Goal: Transaction & Acquisition: Purchase product/service

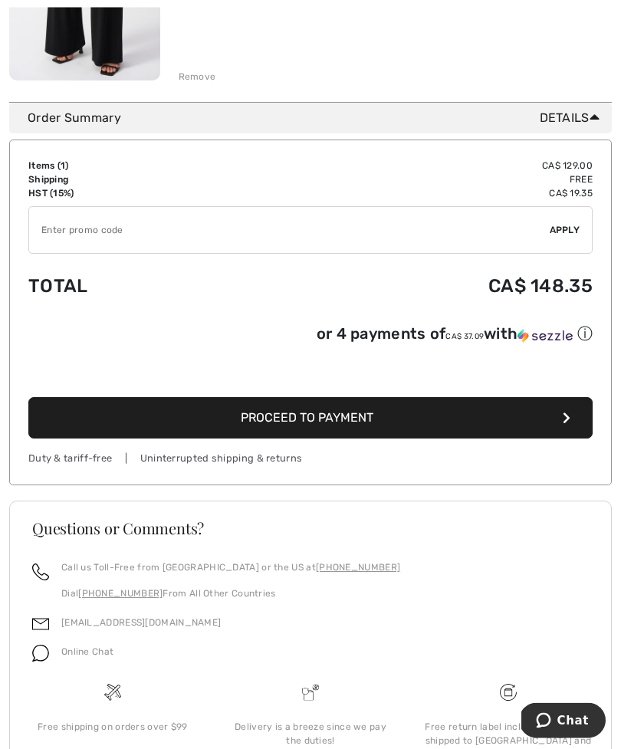
scroll to position [372, 0]
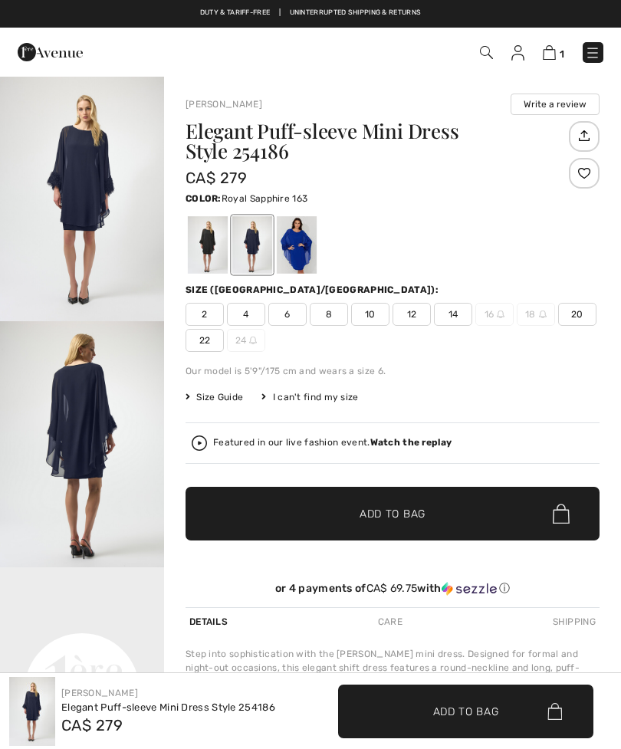
click at [303, 245] on div at bounding box center [297, 244] width 40 height 57
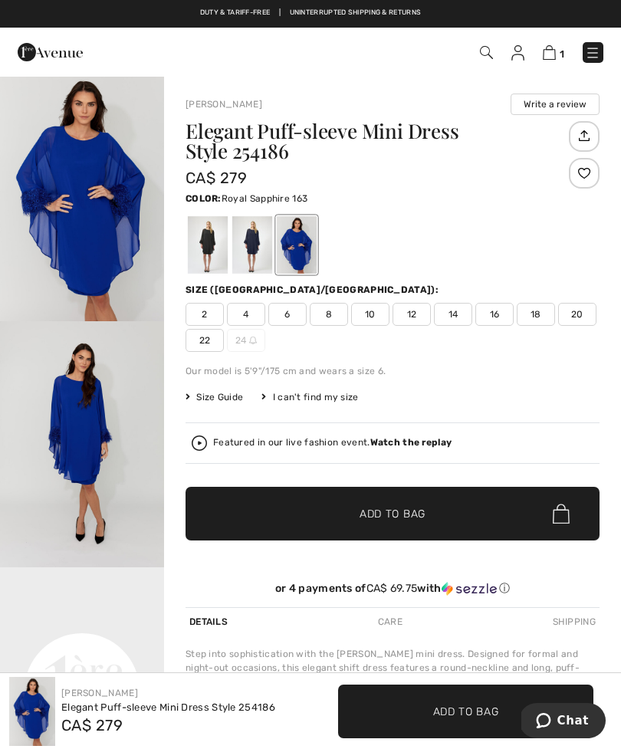
click at [118, 190] on img "1 / 4" at bounding box center [82, 198] width 164 height 246
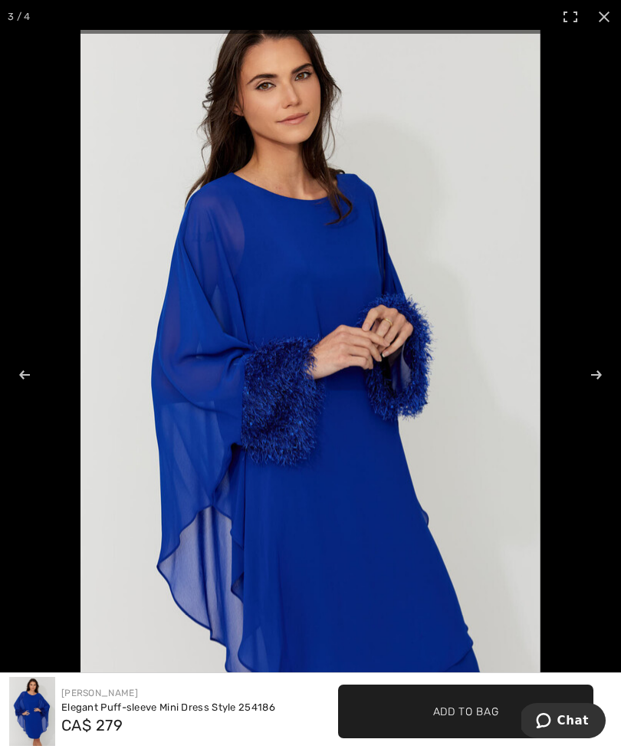
click at [306, 743] on div "Joseph Ribkoff Elegant Puff-sleeve Mini Dress Style 254186 CA$ 279" at bounding box center [155, 711] width 310 height 69
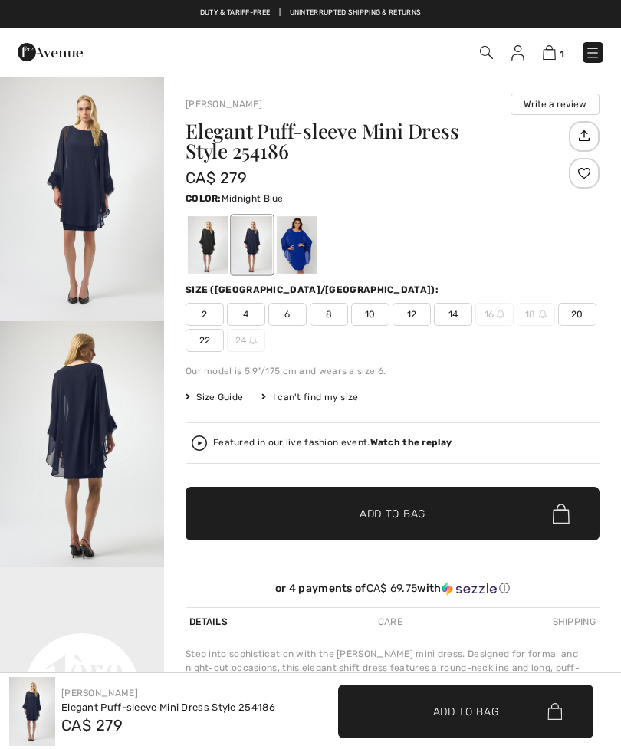
click at [306, 182] on div "Elegant Puff-sleeve Mini Dress Style 254186 CA$ 279" at bounding box center [374, 154] width 379 height 67
click at [204, 237] on div at bounding box center [208, 244] width 40 height 57
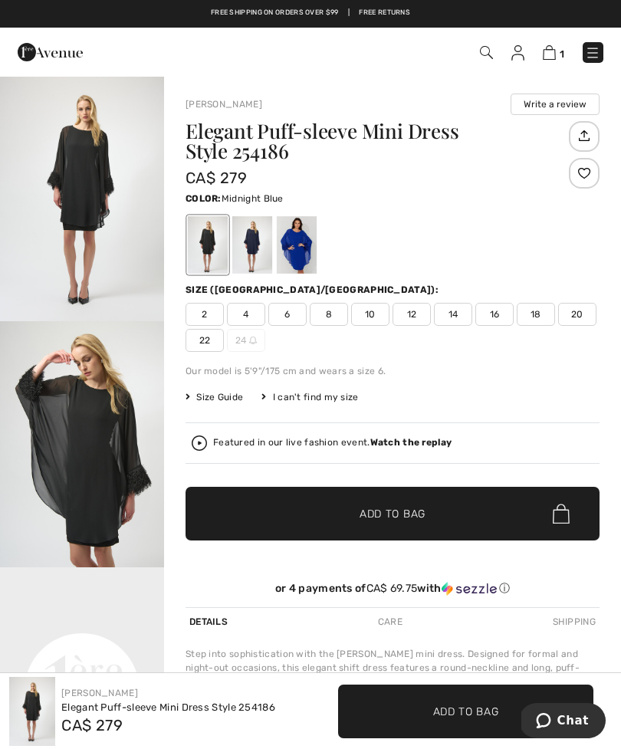
click at [255, 241] on div at bounding box center [252, 244] width 40 height 57
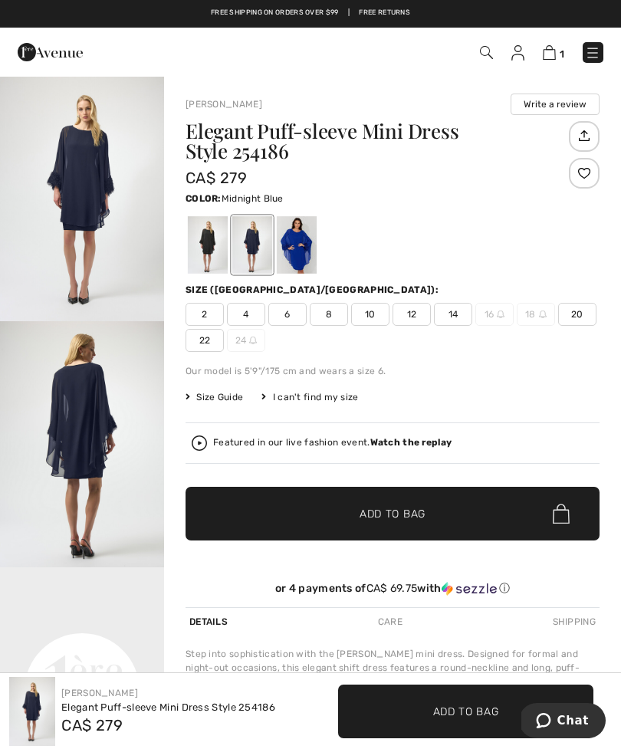
click at [257, 240] on div at bounding box center [252, 244] width 40 height 57
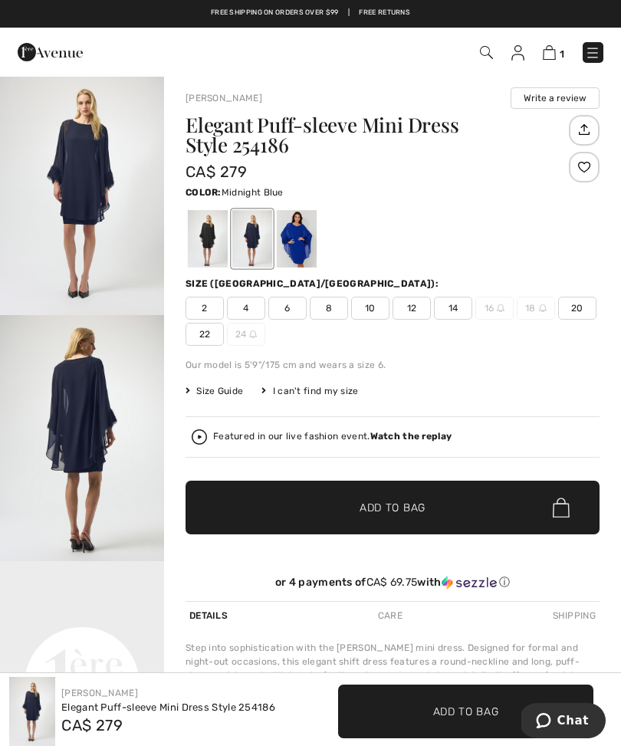
scroll to position [5, 0]
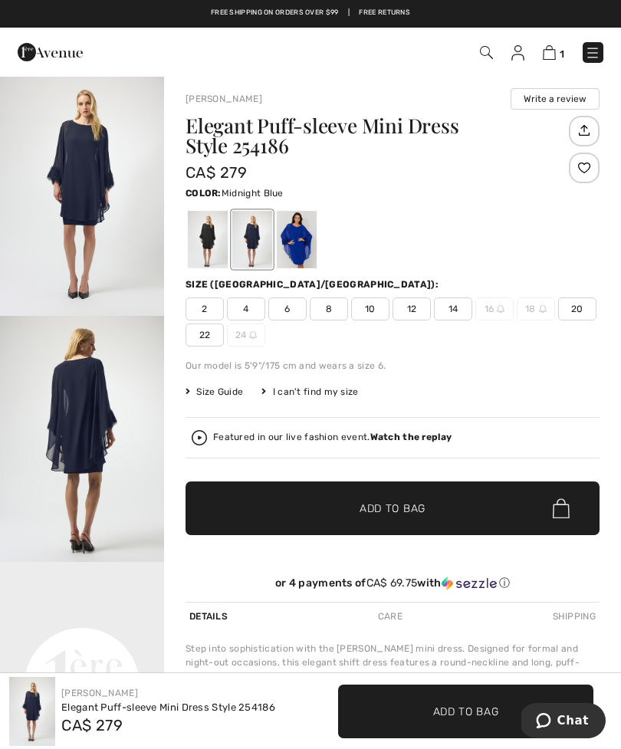
click at [592, 60] on img at bounding box center [592, 52] width 15 height 15
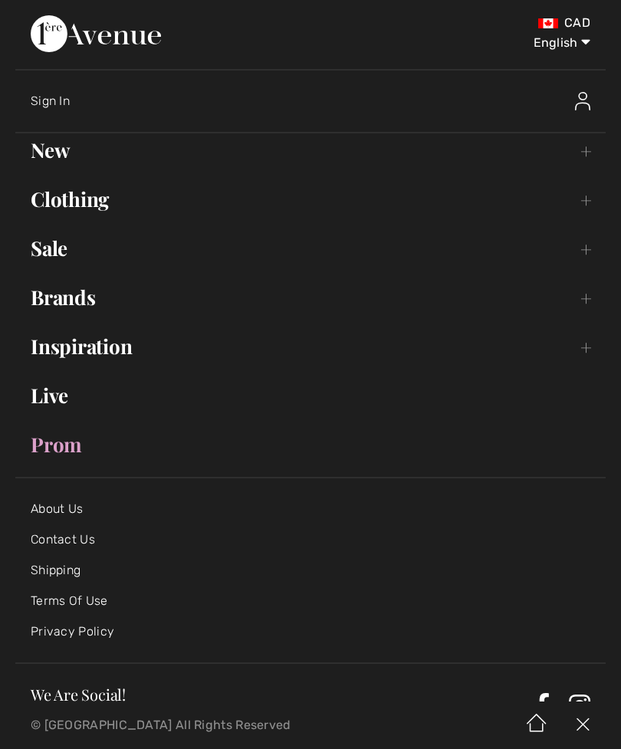
click at [102, 205] on link "Clothing Toggle submenu" at bounding box center [310, 199] width 590 height 34
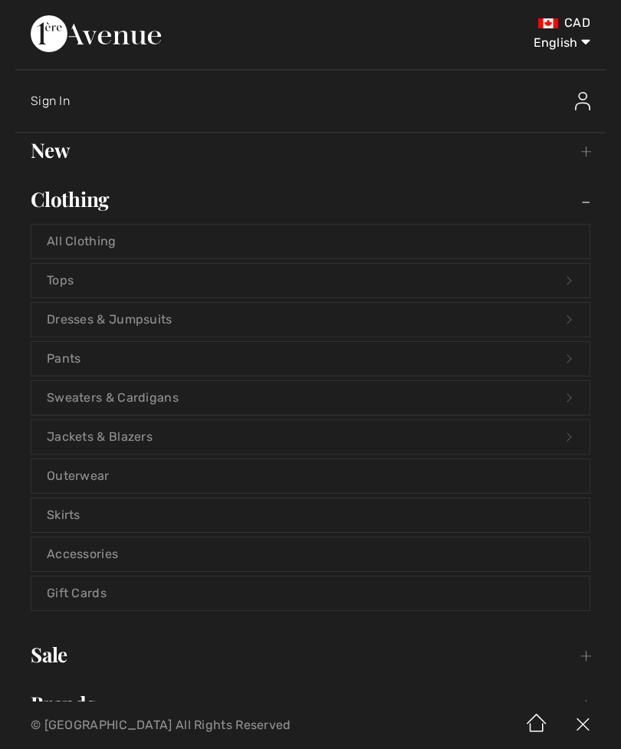
click at [87, 364] on link "Pants Open submenu" at bounding box center [310, 359] width 558 height 34
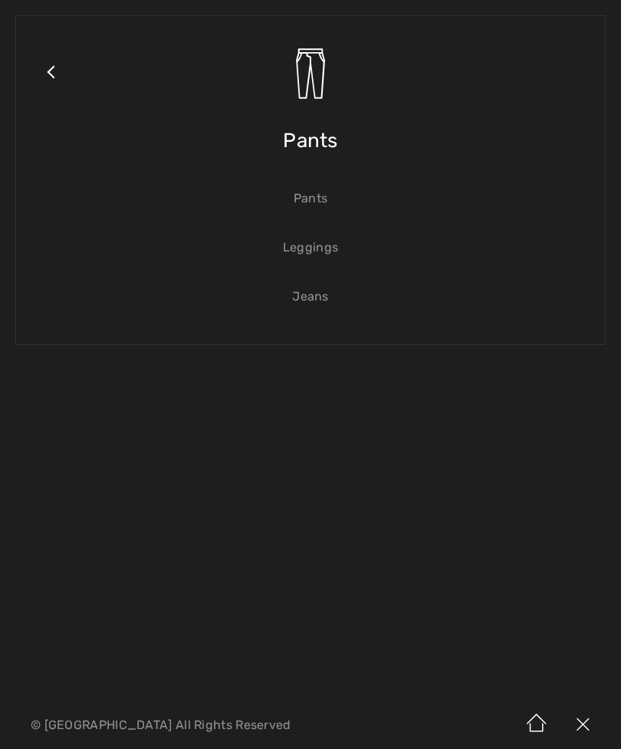
click at [319, 203] on link "Pants" at bounding box center [310, 199] width 558 height 34
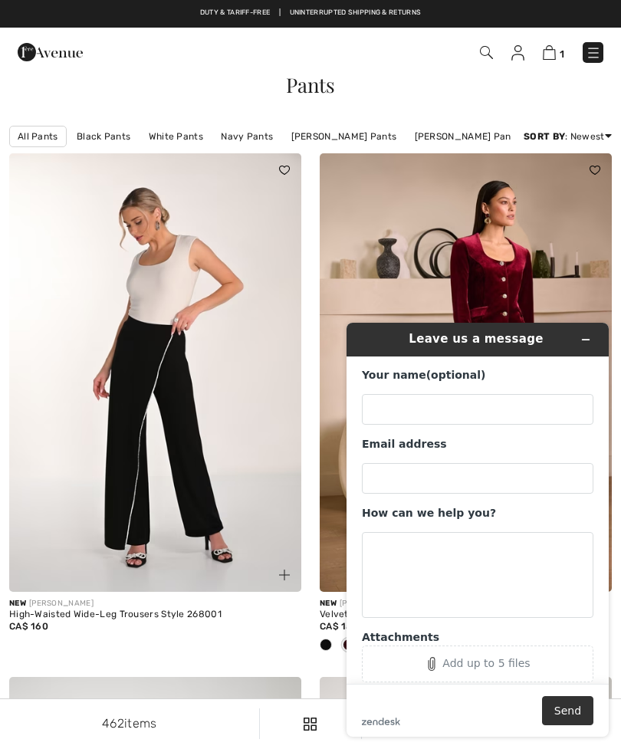
click at [255, 633] on div "CA$ 160" at bounding box center [155, 626] width 292 height 14
click at [441, 242] on img at bounding box center [466, 372] width 292 height 438
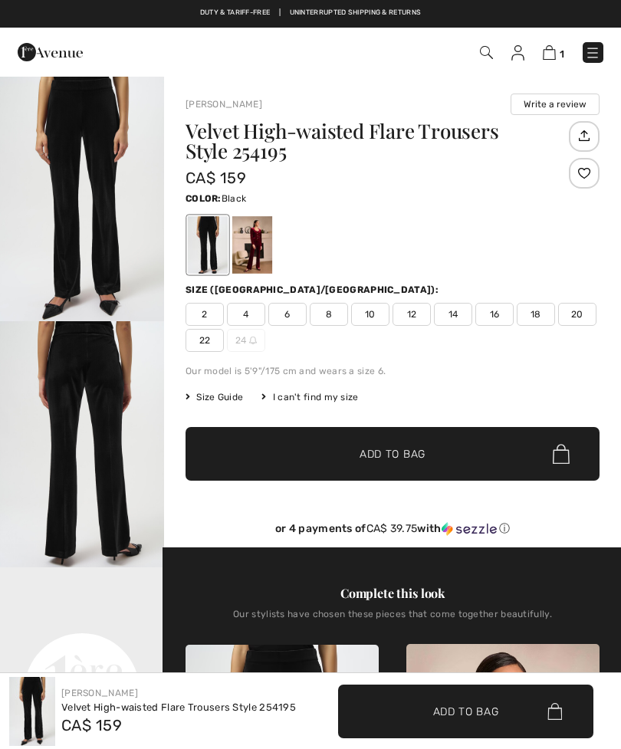
checkbox input "true"
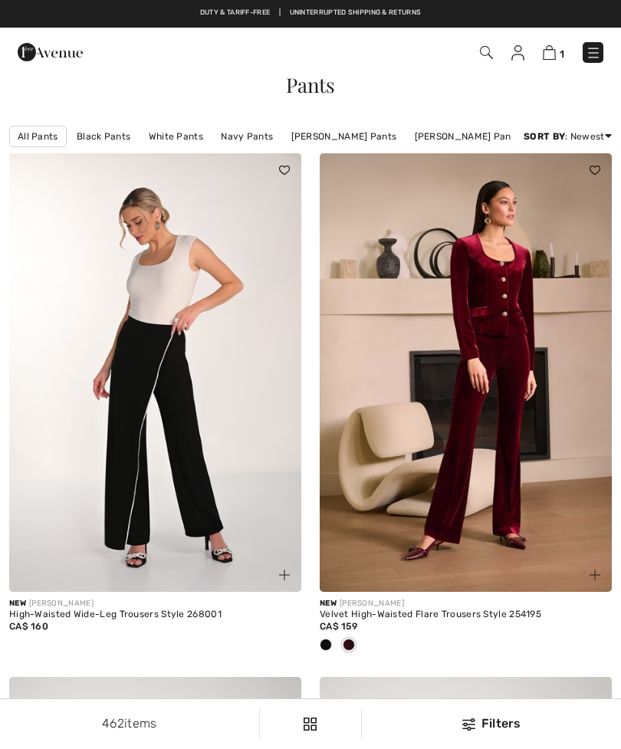
checkbox input "true"
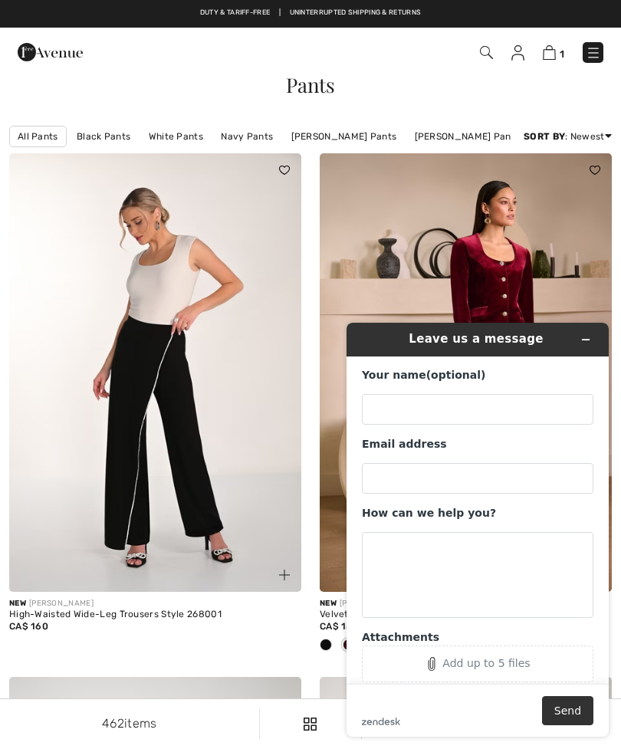
click at [207, 712] on div "462 items Filters ✖ Clear View Results 462" at bounding box center [310, 723] width 621 height 49
click at [224, 706] on div "462 items Filters ✖ Clear View Results 462" at bounding box center [310, 723] width 621 height 49
click at [561, 336] on div "Leave us a message" at bounding box center [477, 339] width 241 height 21
click at [474, 347] on div "Leave us a message" at bounding box center [477, 339] width 241 height 21
click at [582, 337] on icon "Minimize widget" at bounding box center [585, 339] width 11 height 11
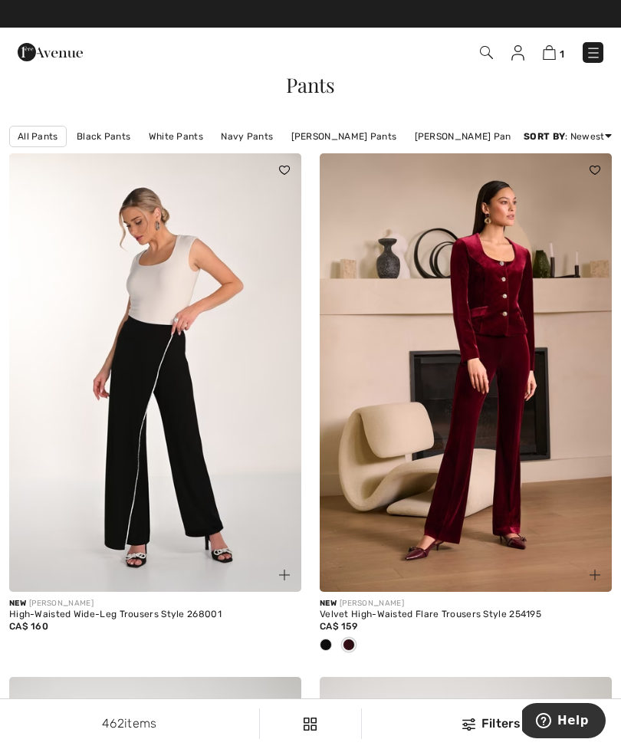
click at [461, 733] on div "462 items Filters ✖ Clear View Results 462" at bounding box center [310, 723] width 621 height 49
click at [451, 732] on div "Filters" at bounding box center [491, 723] width 241 height 18
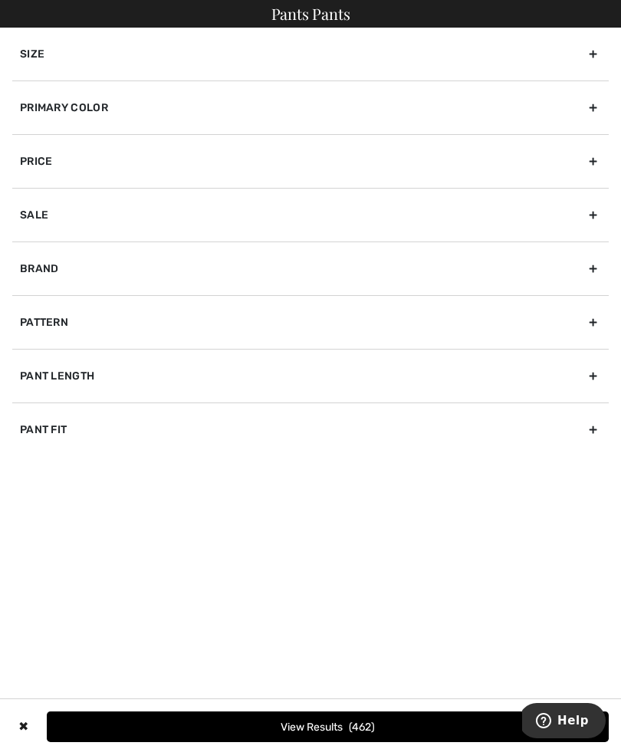
click at [583, 271] on div "Brand" at bounding box center [310, 268] width 596 height 54
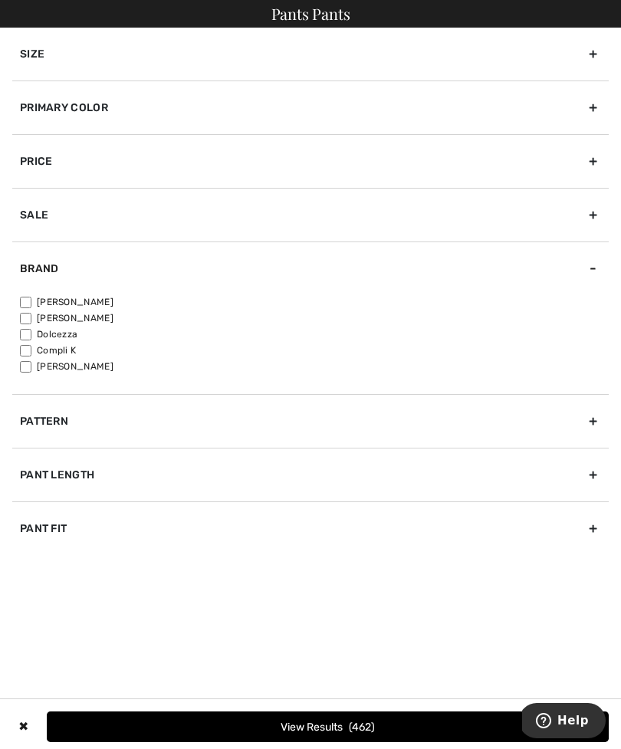
click at [22, 305] on input"] "[PERSON_NAME]" at bounding box center [25, 302] width 11 height 11
checkbox input"] "true"
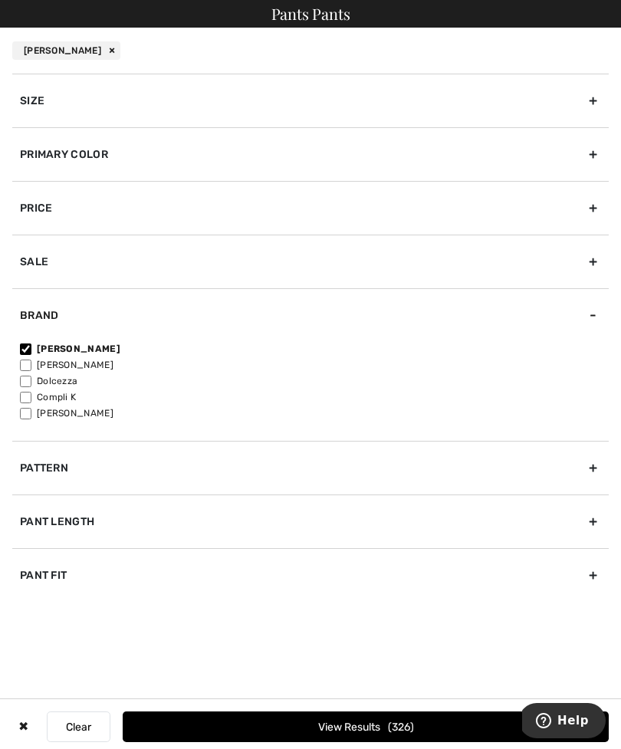
click at [591, 98] on div "Size" at bounding box center [310, 101] width 596 height 54
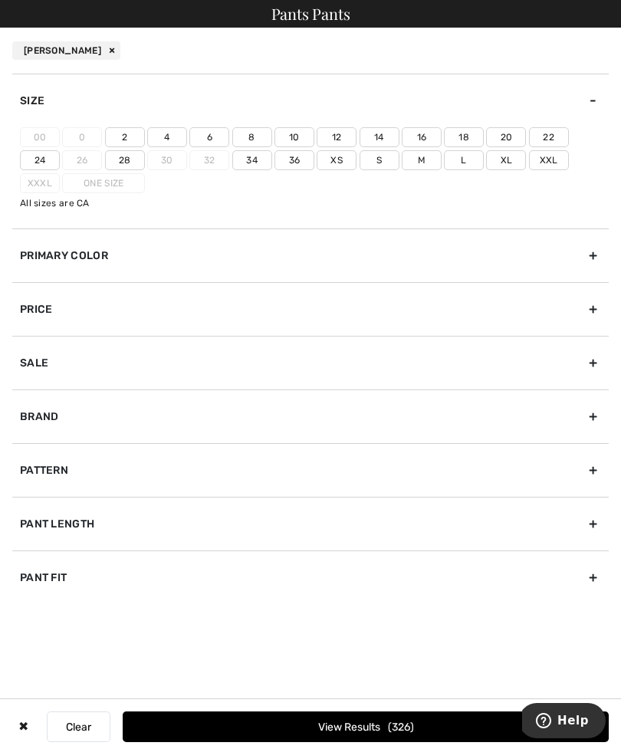
click at [339, 134] on label "12" at bounding box center [336, 137] width 40 height 20
click at [0, 0] on input"] "12" at bounding box center [0, 0] width 0 height 0
click at [126, 259] on div "Primary Color" at bounding box center [310, 255] width 596 height 54
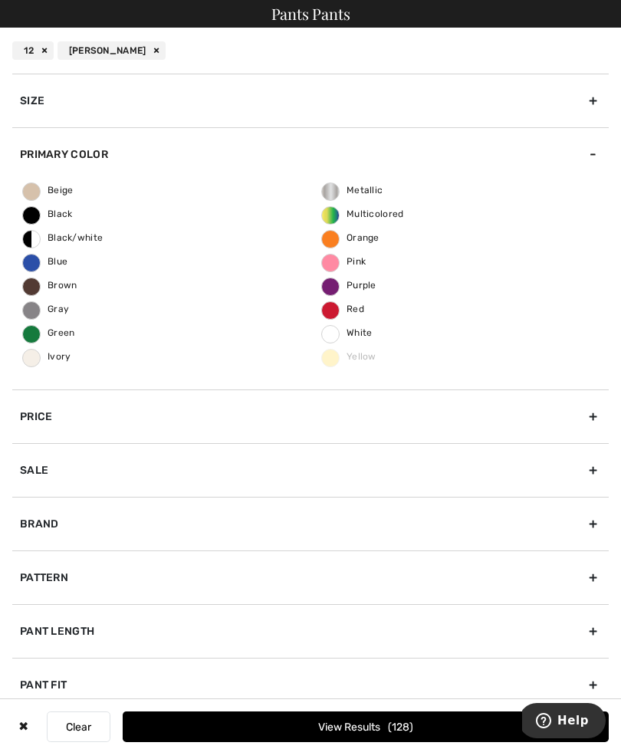
click at [27, 222] on label "Black" at bounding box center [31, 215] width 18 height 18
click at [0, 0] on input "Black" at bounding box center [0, 0] width 0 height 0
click at [312, 719] on button "View Results 59" at bounding box center [366, 726] width 486 height 31
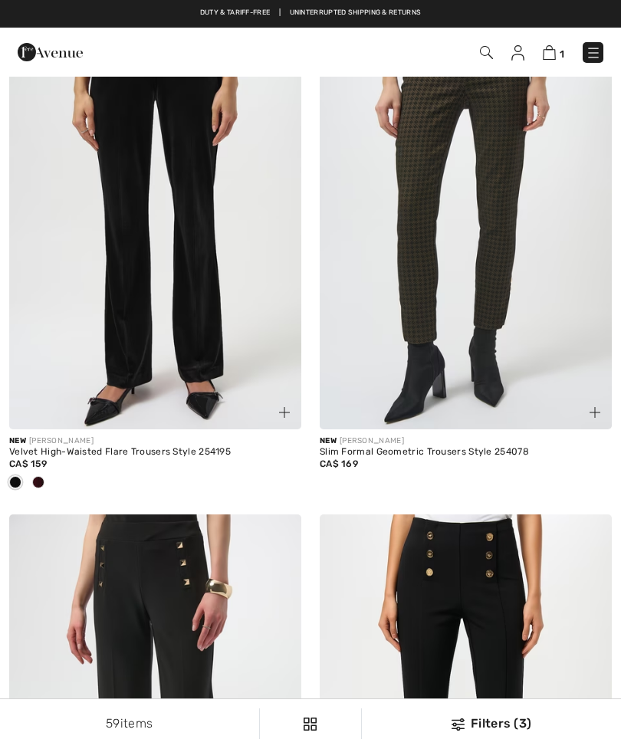
checkbox input "true"
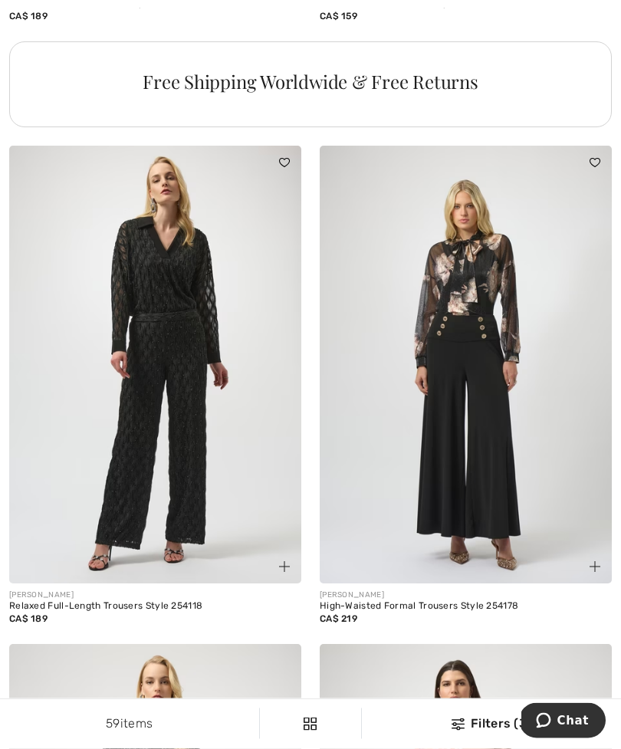
scroll to position [3226, 0]
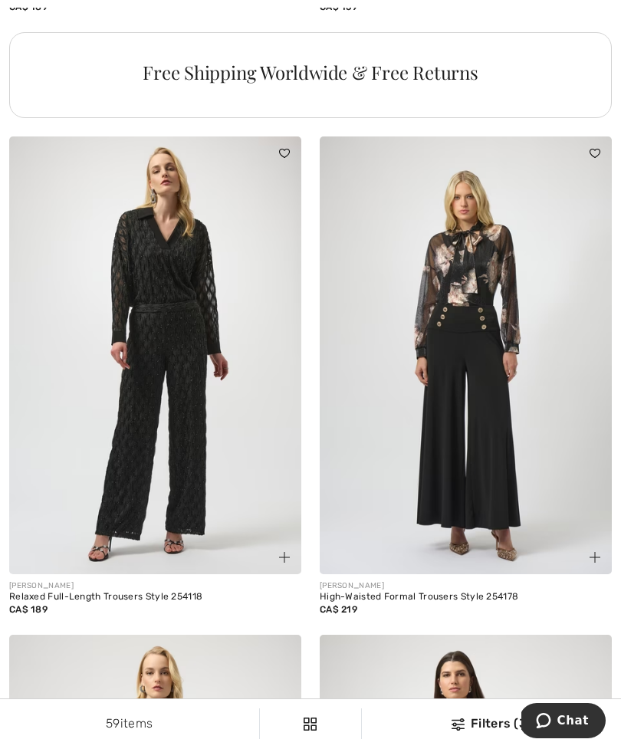
click at [540, 355] on img at bounding box center [466, 355] width 292 height 438
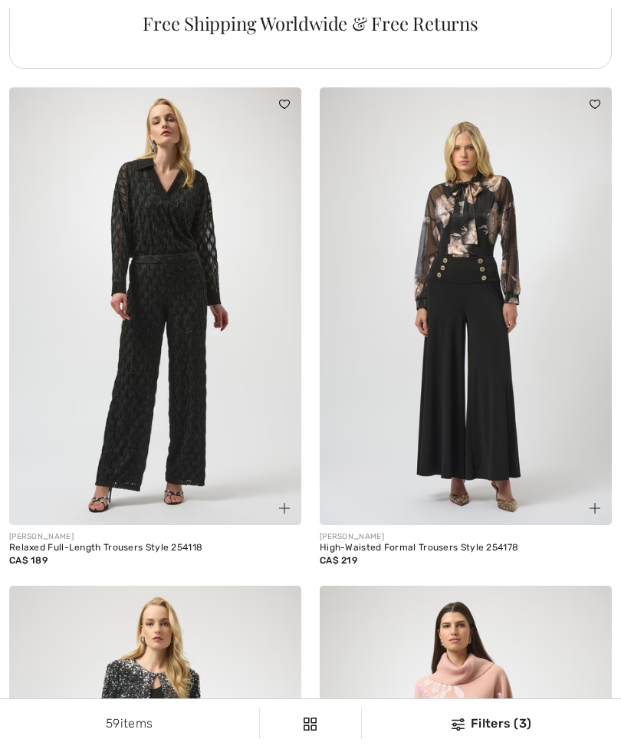
checkbox input "true"
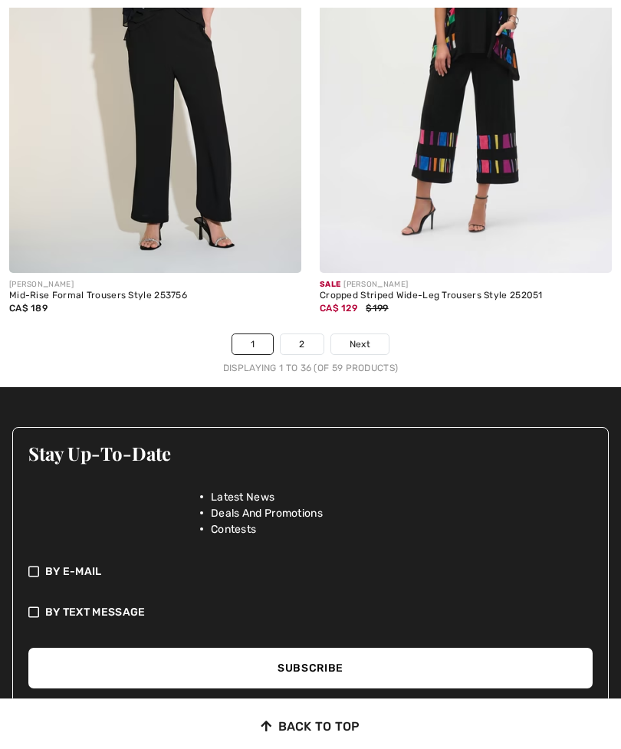
scroll to position [9663, 0]
